Goal: Check status: Check status

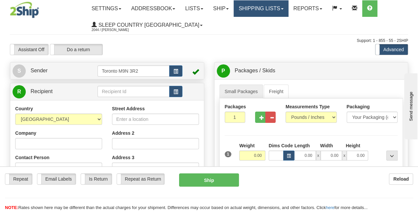
click at [258, 10] on link "Shipping lists" at bounding box center [261, 8] width 55 height 17
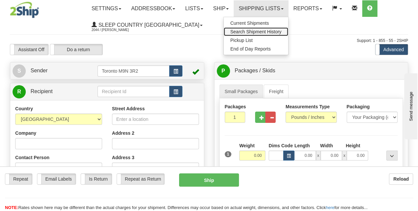
click at [260, 29] on span "Search Shipment History" at bounding box center [256, 31] width 51 height 5
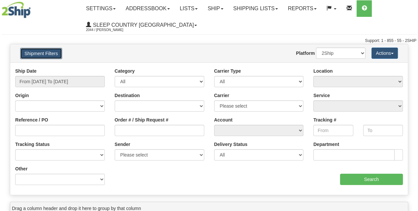
click at [44, 54] on button "Shipment Filters" at bounding box center [41, 53] width 42 height 11
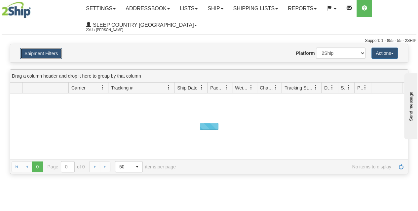
click at [41, 54] on button "Shipment Filters" at bounding box center [41, 53] width 42 height 11
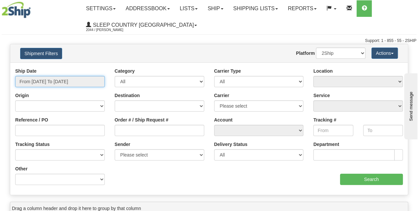
click at [53, 79] on input "From [DATE] To [DATE]" at bounding box center [60, 81] width 90 height 11
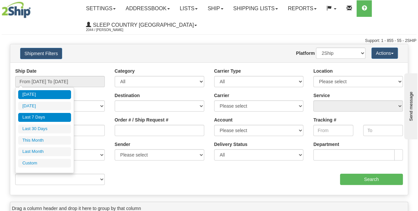
click at [50, 117] on li "Last 7 Days" at bounding box center [44, 117] width 53 height 9
type input "From [DATE] To [DATE]"
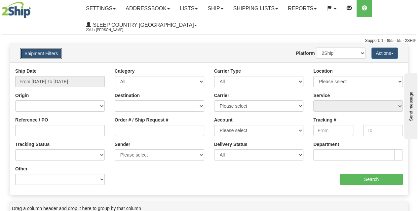
click at [36, 52] on button "Shipment Filters" at bounding box center [41, 53] width 42 height 11
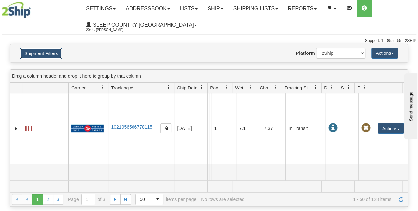
drag, startPoint x: 37, startPoint y: 53, endPoint x: 39, endPoint y: 73, distance: 19.6
click at [37, 53] on button "Shipment Filters" at bounding box center [41, 53] width 42 height 11
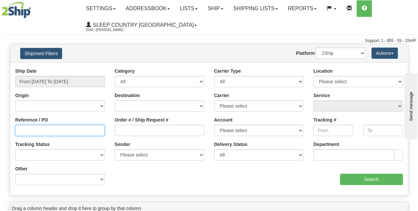
click at [55, 132] on input "Reference / PO" at bounding box center [60, 130] width 90 height 11
paste input "9000I077573"
type input "9000I077573"
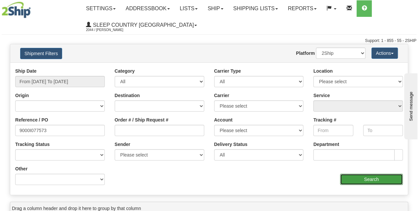
click at [364, 180] on input "Search" at bounding box center [371, 179] width 63 height 11
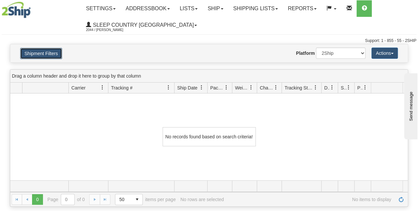
click at [41, 54] on button "Shipment Filters" at bounding box center [41, 53] width 42 height 11
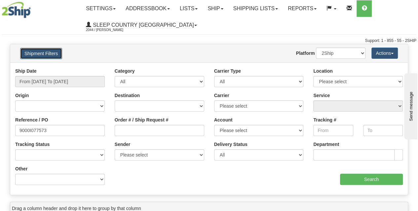
click at [53, 55] on button "Shipment Filters" at bounding box center [41, 53] width 42 height 11
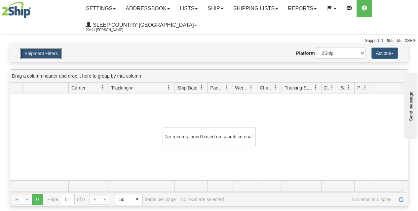
click at [49, 55] on button "Shipment Filters" at bounding box center [41, 53] width 42 height 11
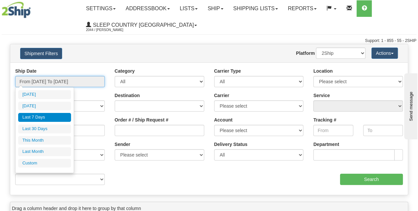
click at [51, 78] on input "From [DATE] To [DATE]" at bounding box center [60, 81] width 90 height 11
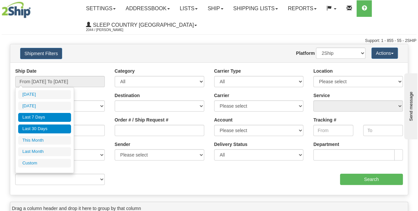
click at [52, 126] on li "Last 30 Days" at bounding box center [44, 129] width 53 height 9
type input "From [DATE] To [DATE]"
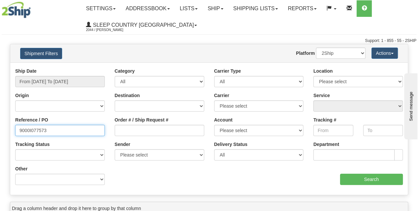
drag, startPoint x: 52, startPoint y: 131, endPoint x: 0, endPoint y: 131, distance: 52.3
click at [0, 131] on div "Please wait... × Confirm Delete Delete Cancel × Confirm Delete Yes No Cancel × …" at bounding box center [209, 192] width 418 height 296
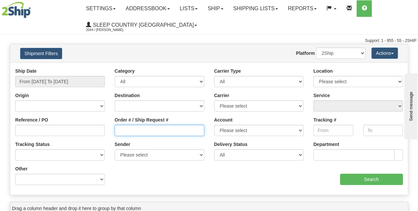
click at [138, 125] on input "Order # / Ship Request #" at bounding box center [160, 130] width 90 height 11
paste input "9000I077573"
type input "9000I077573"
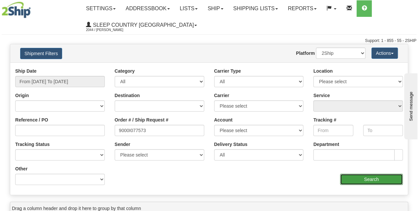
click at [376, 177] on input "Search" at bounding box center [371, 179] width 63 height 11
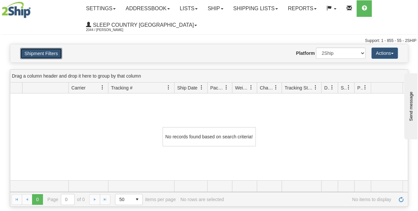
click at [43, 52] on button "Shipment Filters" at bounding box center [41, 53] width 42 height 11
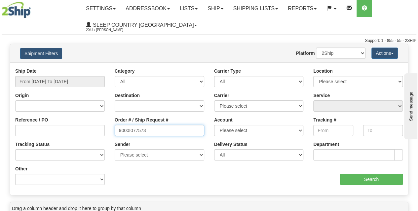
drag, startPoint x: 156, startPoint y: 130, endPoint x: 97, endPoint y: 134, distance: 58.6
click at [97, 68] on div "Reference / PO Order # / Ship Request # 9000I077573 Account Please select [GEOG…" at bounding box center [209, 68] width 398 height 0
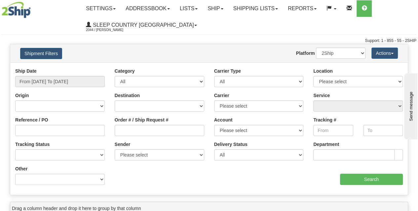
click at [40, 137] on div "Reference / PO" at bounding box center [60, 129] width 100 height 24
click at [37, 130] on input "Reference / PO" at bounding box center [60, 130] width 90 height 11
paste input "9000I077573"
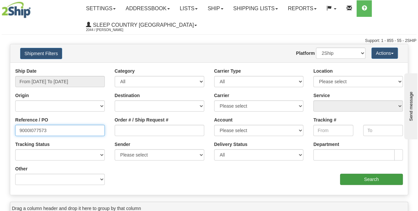
type input "9000I077573"
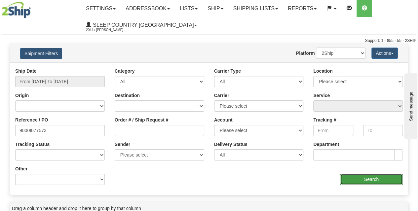
click at [383, 180] on input "Search" at bounding box center [371, 179] width 63 height 11
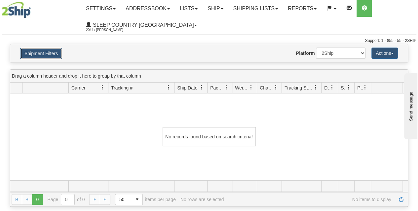
click at [48, 56] on button "Shipment Filters" at bounding box center [41, 53] width 42 height 11
